Goal: Information Seeking & Learning: Learn about a topic

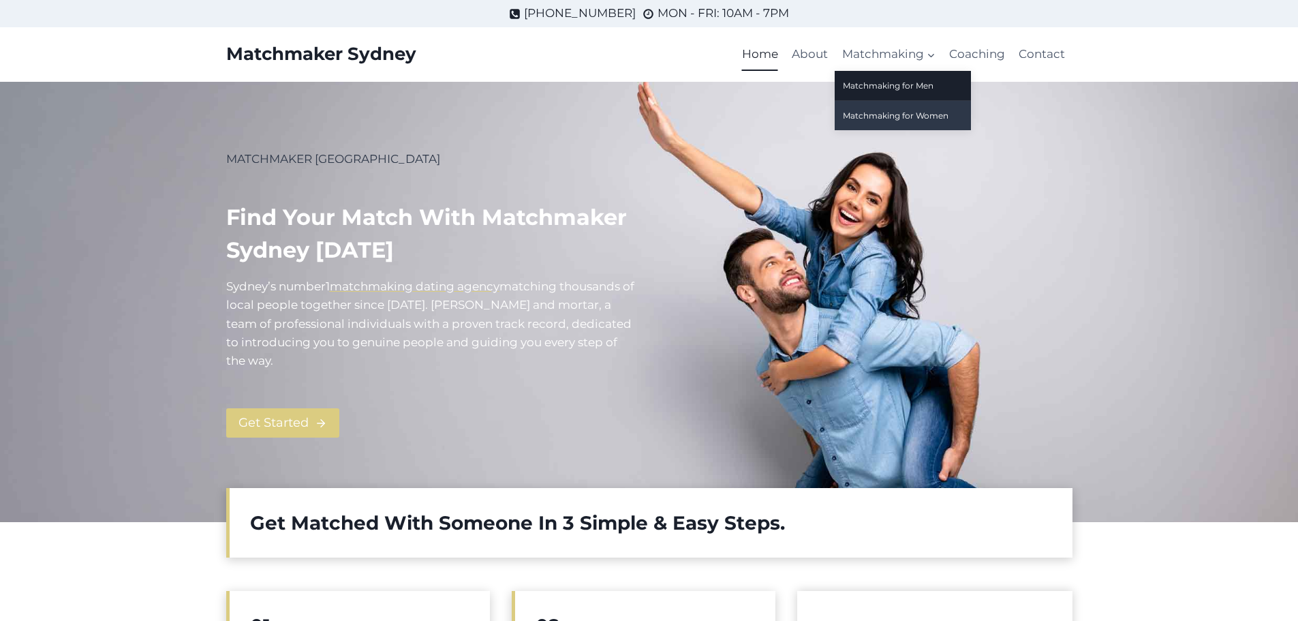
click at [870, 110] on link "Matchmaking for Women" at bounding box center [903, 115] width 136 height 29
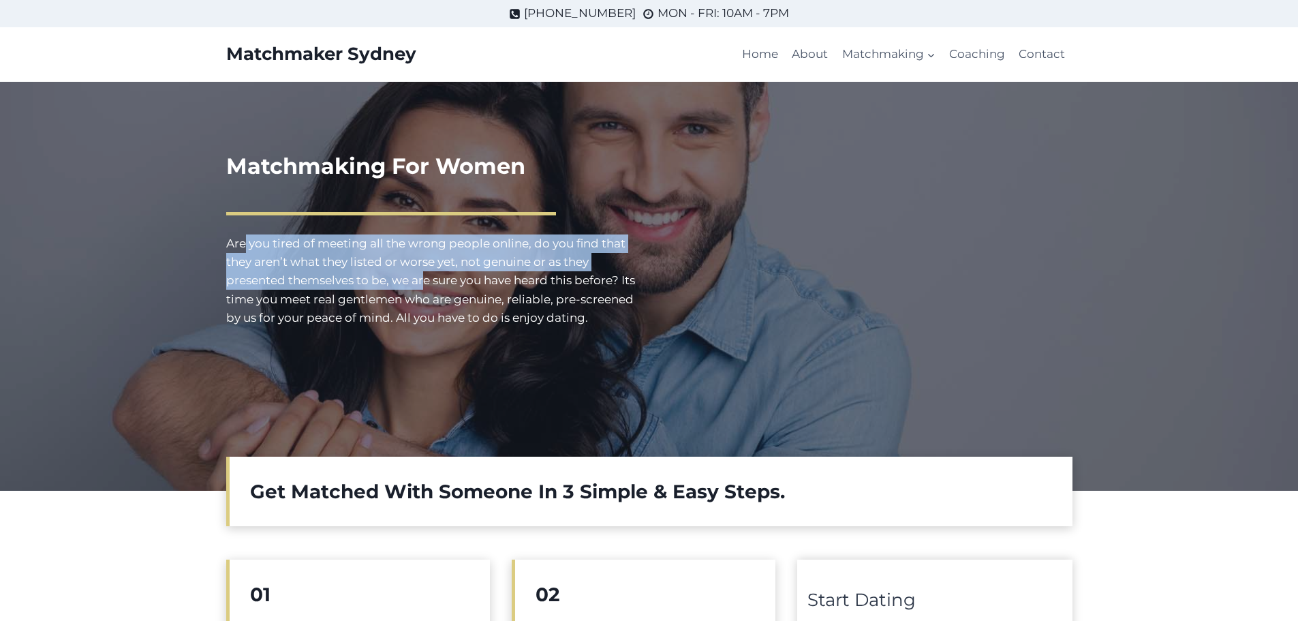
drag, startPoint x: 245, startPoint y: 240, endPoint x: 422, endPoint y: 277, distance: 180.5
click at [422, 277] on p "Are you tired of meeting all the wrong people online, do you find that they are…" at bounding box center [432, 280] width 412 height 93
click at [401, 276] on p "Are you tired of meeting all the wrong people online, do you find that they are…" at bounding box center [432, 280] width 412 height 93
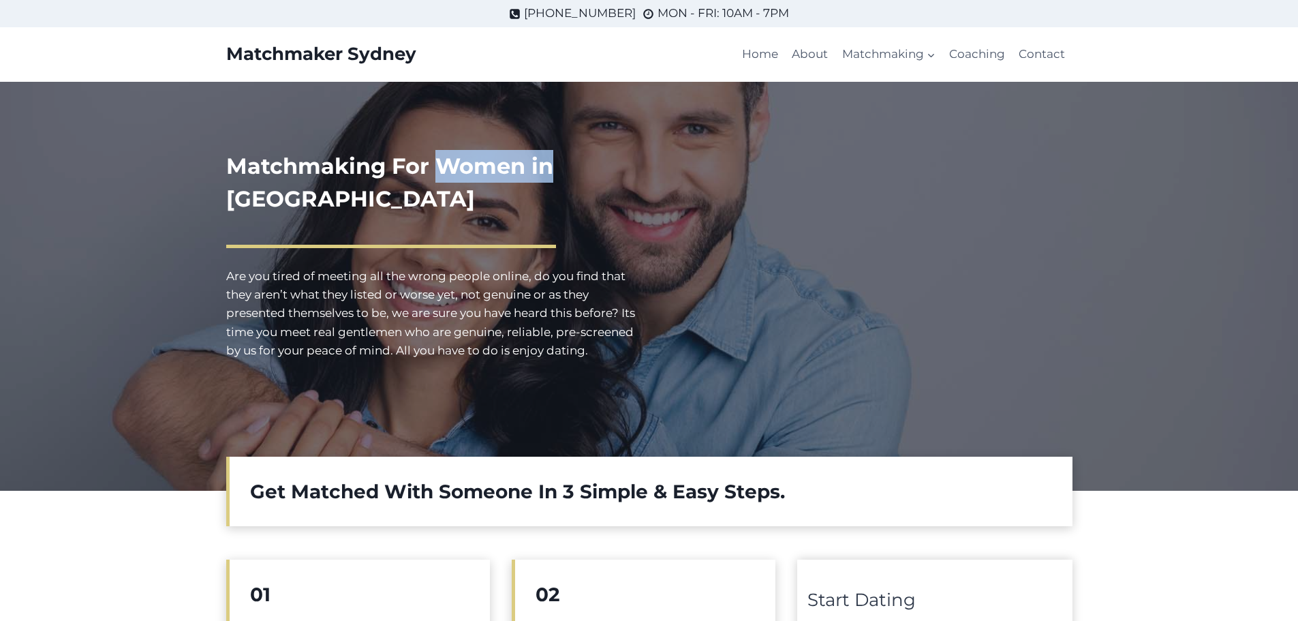
drag, startPoint x: 441, startPoint y: 166, endPoint x: 549, endPoint y: 168, distance: 107.7
click at [549, 168] on h1 "Matchmaking For Women in [GEOGRAPHIC_DATA]" at bounding box center [432, 182] width 412 height 65
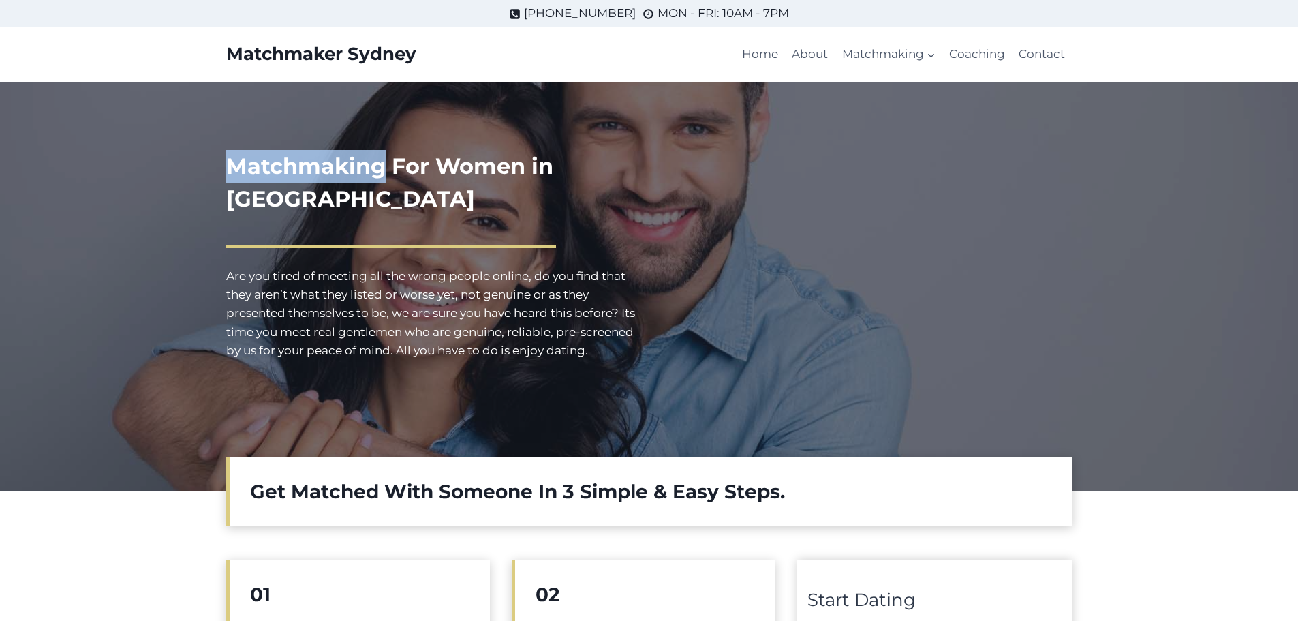
drag, startPoint x: 227, startPoint y: 167, endPoint x: 385, endPoint y: 168, distance: 158.1
click at [385, 168] on h1 "Matchmaking For Women in [GEOGRAPHIC_DATA]" at bounding box center [432, 182] width 412 height 65
copy h1 "Matchmaking"
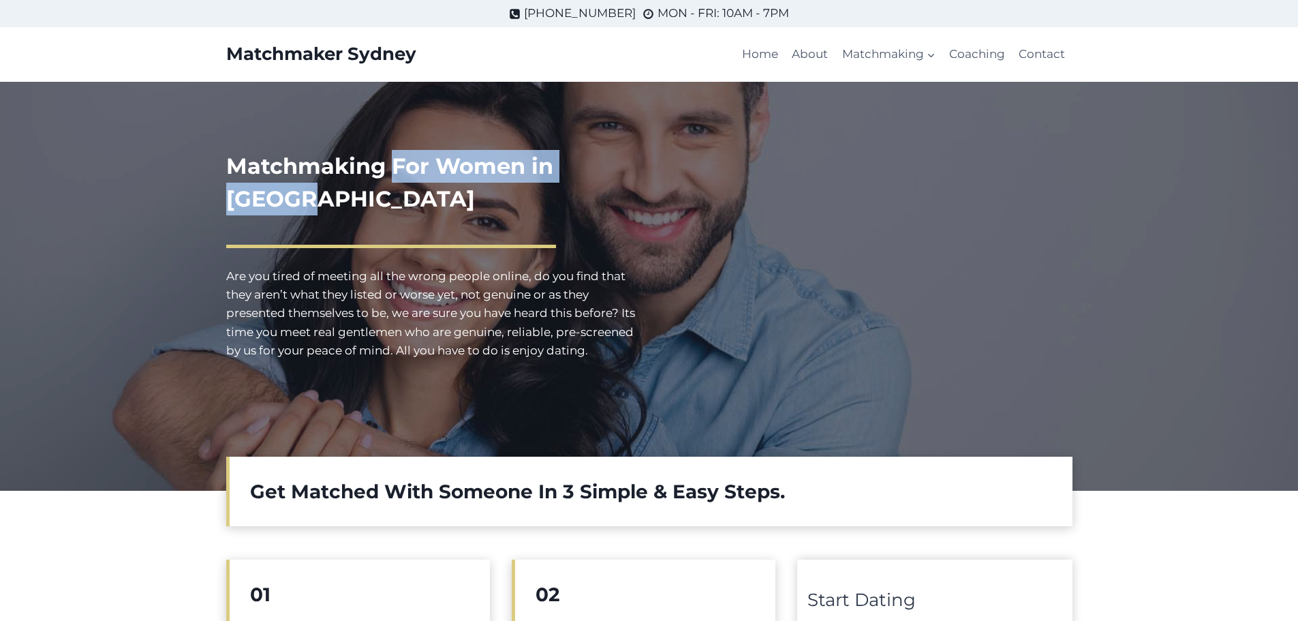
drag, startPoint x: 394, startPoint y: 166, endPoint x: 635, endPoint y: 166, distance: 241.3
click at [635, 166] on h1 "Matchmaking For Women in [GEOGRAPHIC_DATA]" at bounding box center [432, 182] width 412 height 65
copy h1 "For Women in [GEOGRAPHIC_DATA]"
